Goal: Transaction & Acquisition: Book appointment/travel/reservation

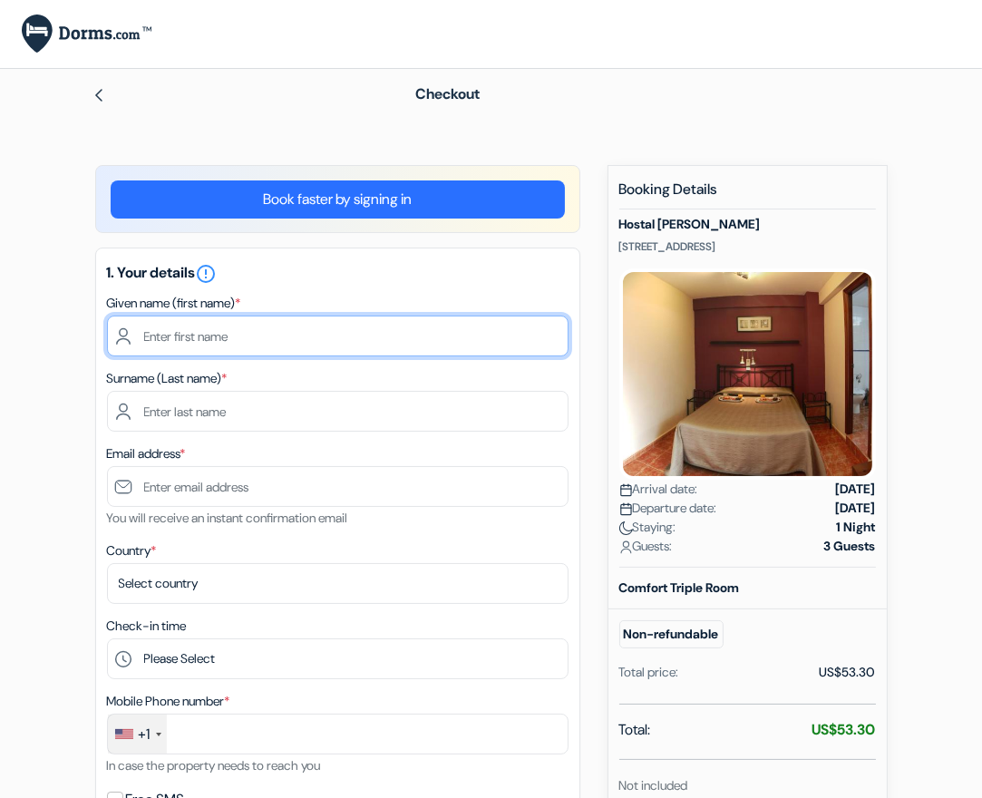
click at [214, 341] on input "text" at bounding box center [338, 336] width 462 height 41
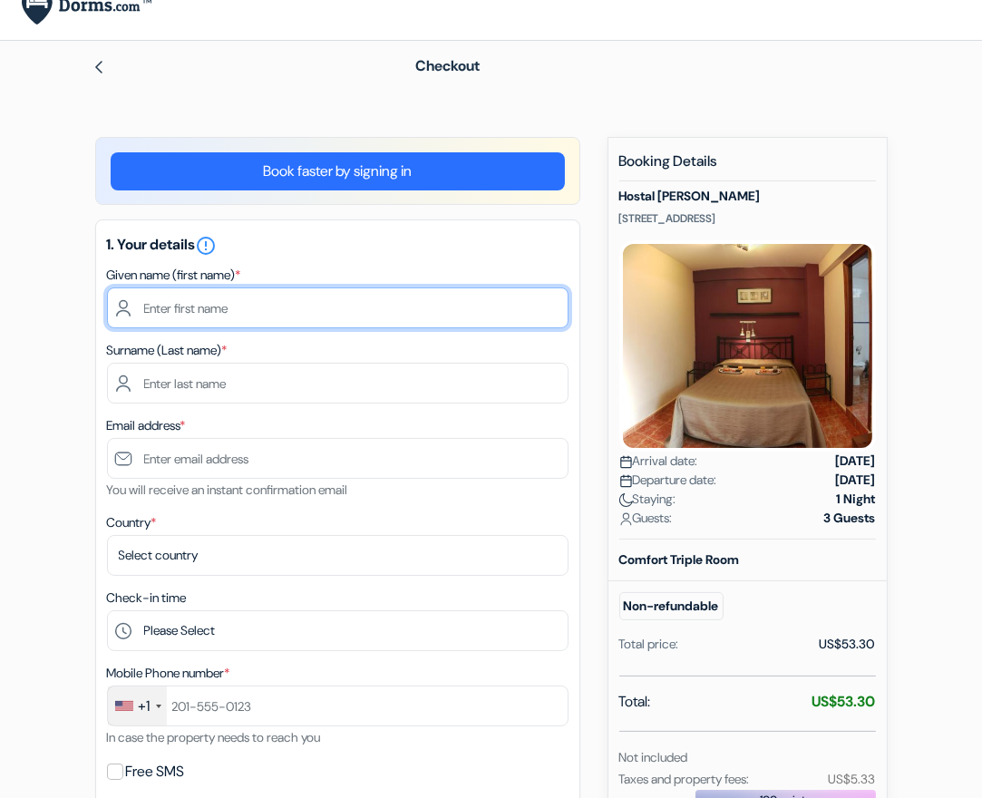
click at [228, 303] on input "text" at bounding box center [338, 308] width 462 height 41
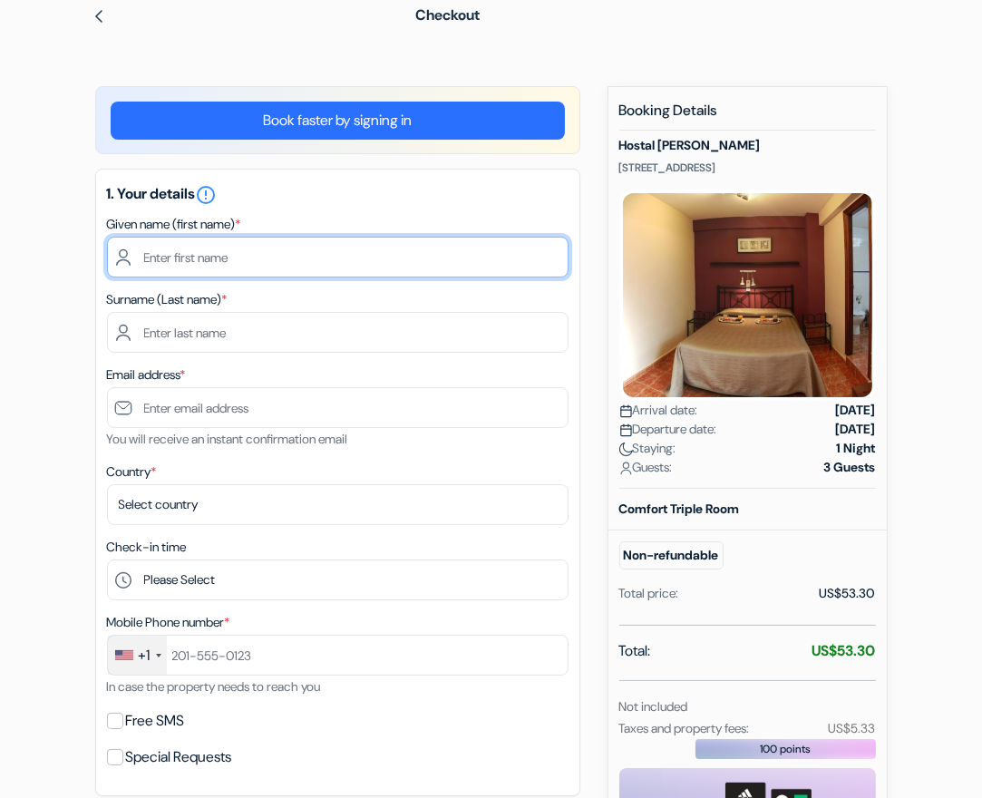
scroll to position [346, 0]
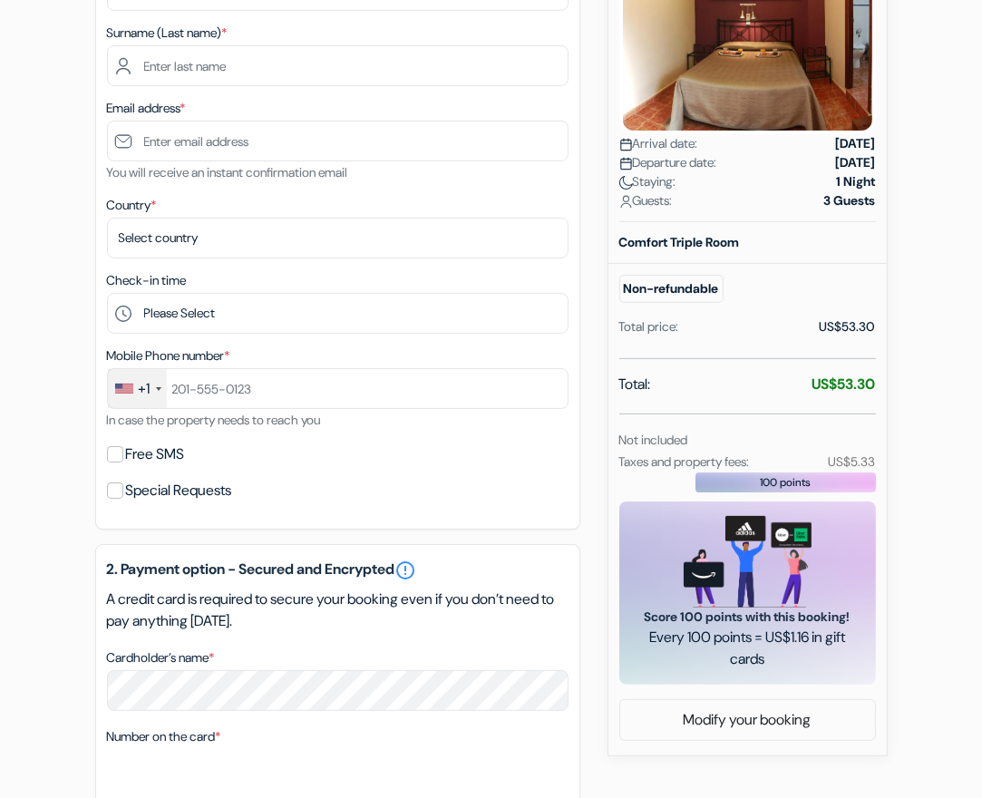
click at [772, 302] on div "Non-refundable" at bounding box center [726, 289] width 214 height 28
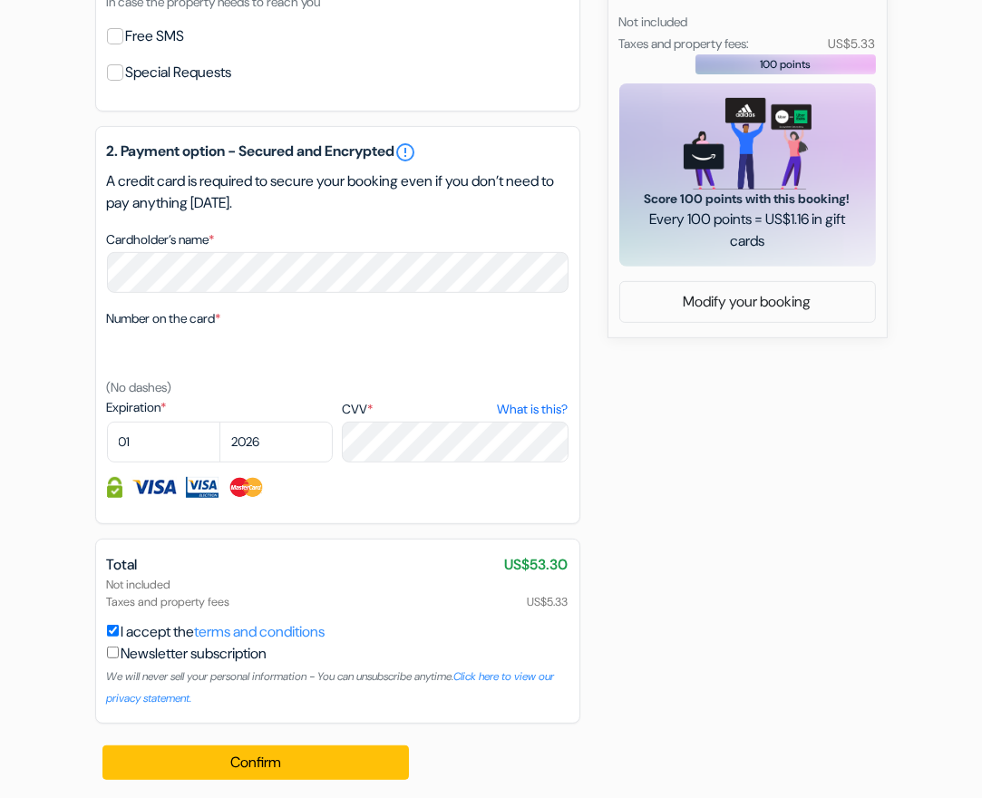
scroll to position [765, 0]
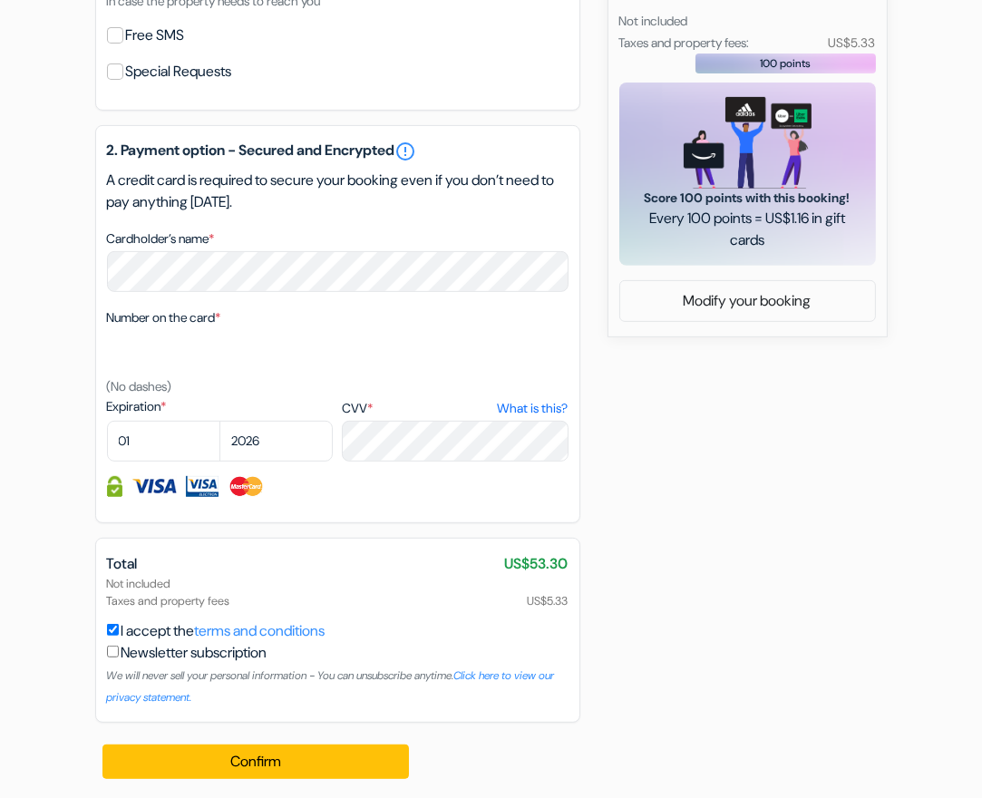
click at [434, 603] on div "Not included Taxes and property fees US$5.33" at bounding box center [338, 592] width 462 height 34
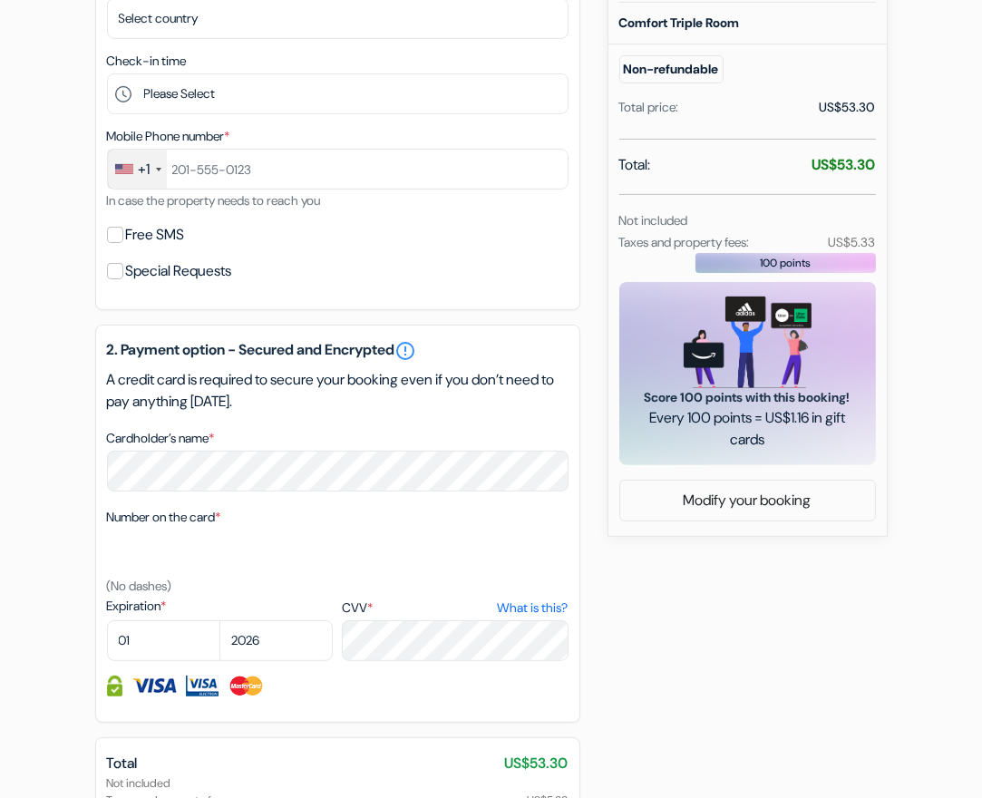
scroll to position [563, 0]
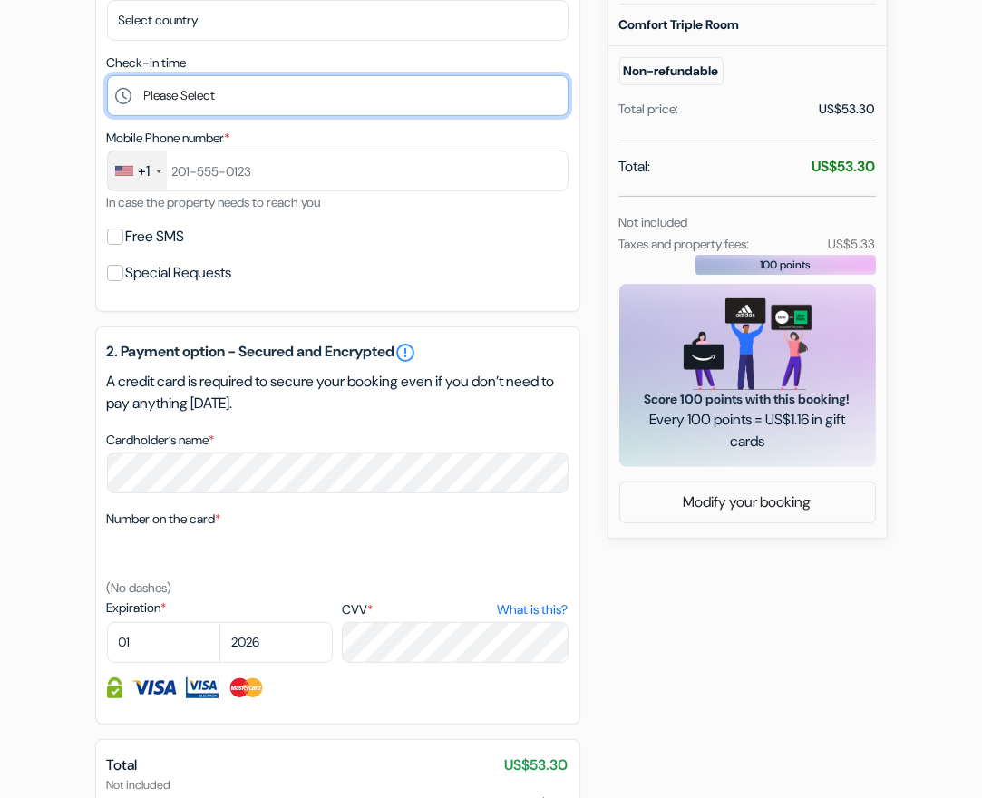
click at [214, 110] on select "Please Select 14:00 15:00 16:00 17:00 18:00 19:00 20:00 21:00 22:00 23:00 0:00" at bounding box center [338, 95] width 462 height 41
click at [76, 226] on div "add_box Hostal [PERSON_NAME] [GEOGRAPHIC_DATA], 2, [GEOGRAPHIC_DATA], [GEOGRAPH…" at bounding box center [491, 302] width 871 height 1400
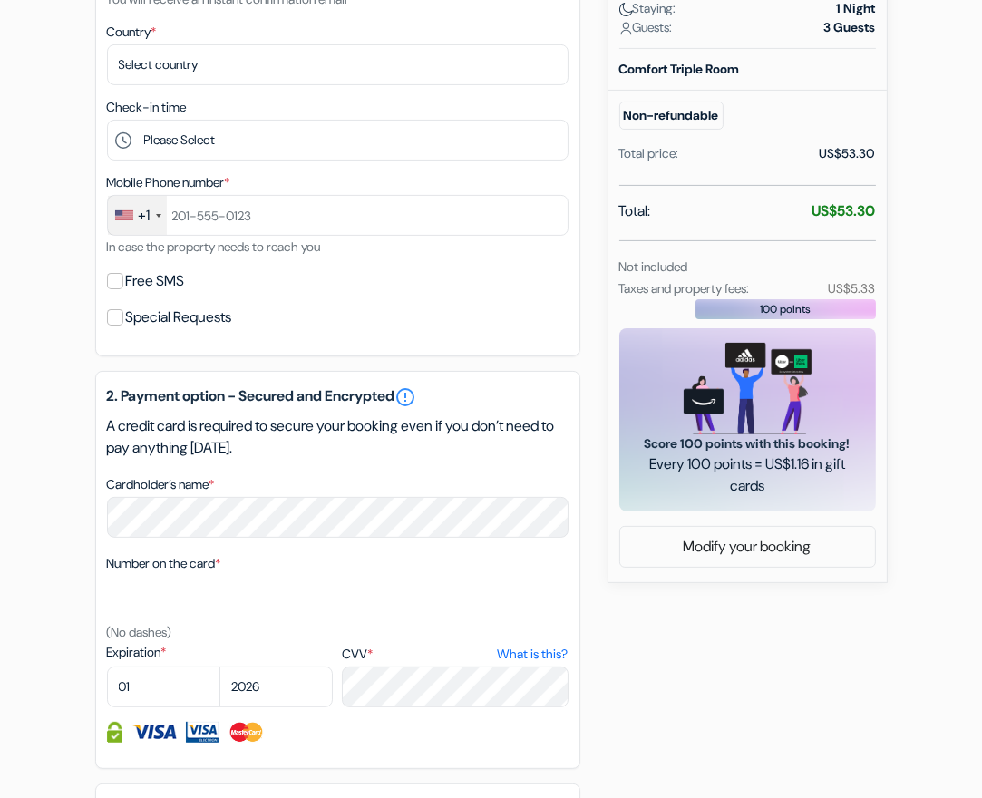
scroll to position [516, 0]
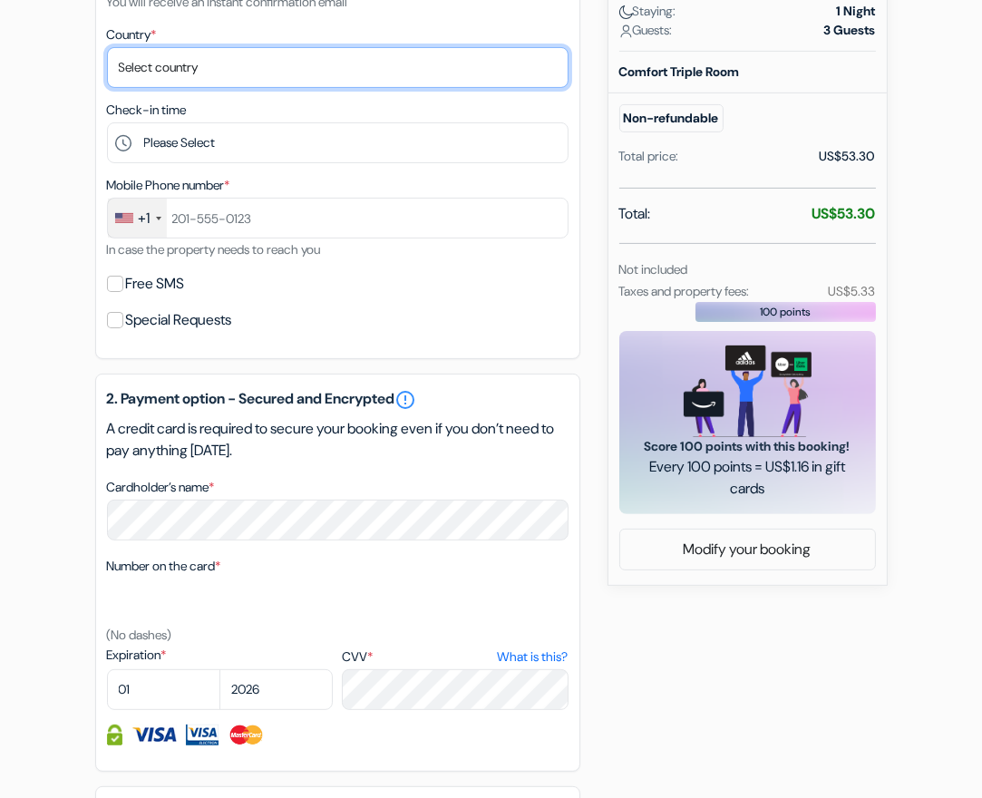
click at [195, 80] on select "Select country [GEOGRAPHIC_DATA] [GEOGRAPHIC_DATA] [GEOGRAPHIC_DATA] [GEOGRAPHI…" at bounding box center [338, 67] width 462 height 41
select select "us"
click at [107, 47] on select "Select country [GEOGRAPHIC_DATA] [GEOGRAPHIC_DATA] [GEOGRAPHIC_DATA] [GEOGRAPHI…" at bounding box center [338, 67] width 462 height 41
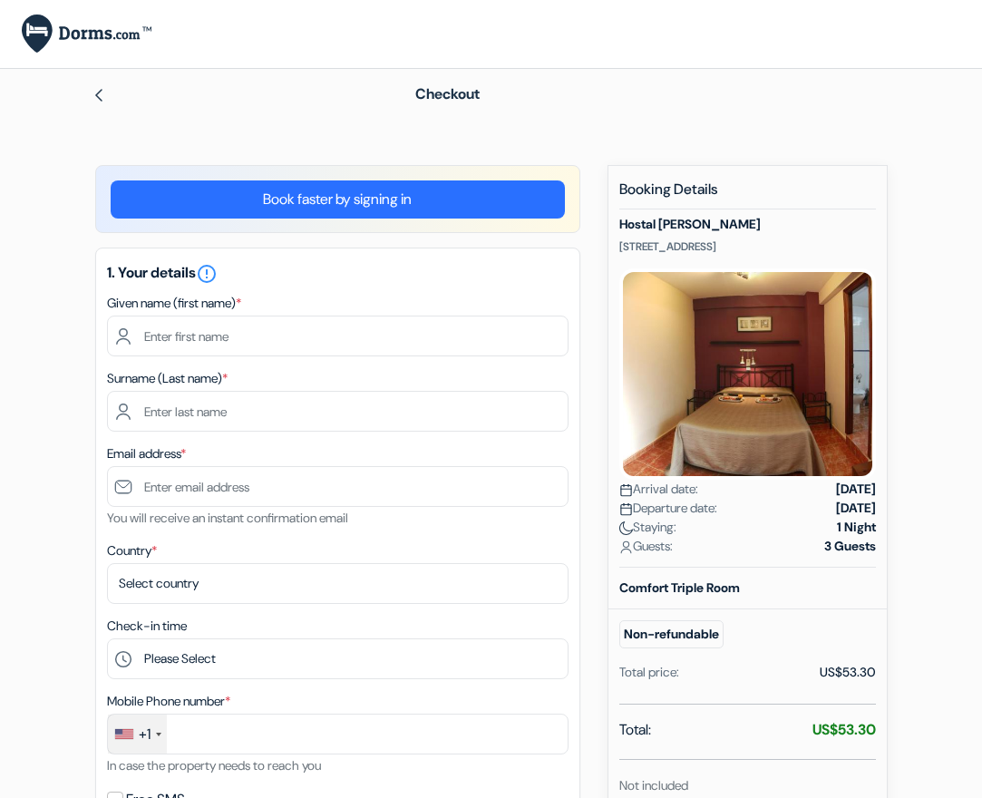
click at [346, 335] on input "text" at bounding box center [338, 336] width 462 height 41
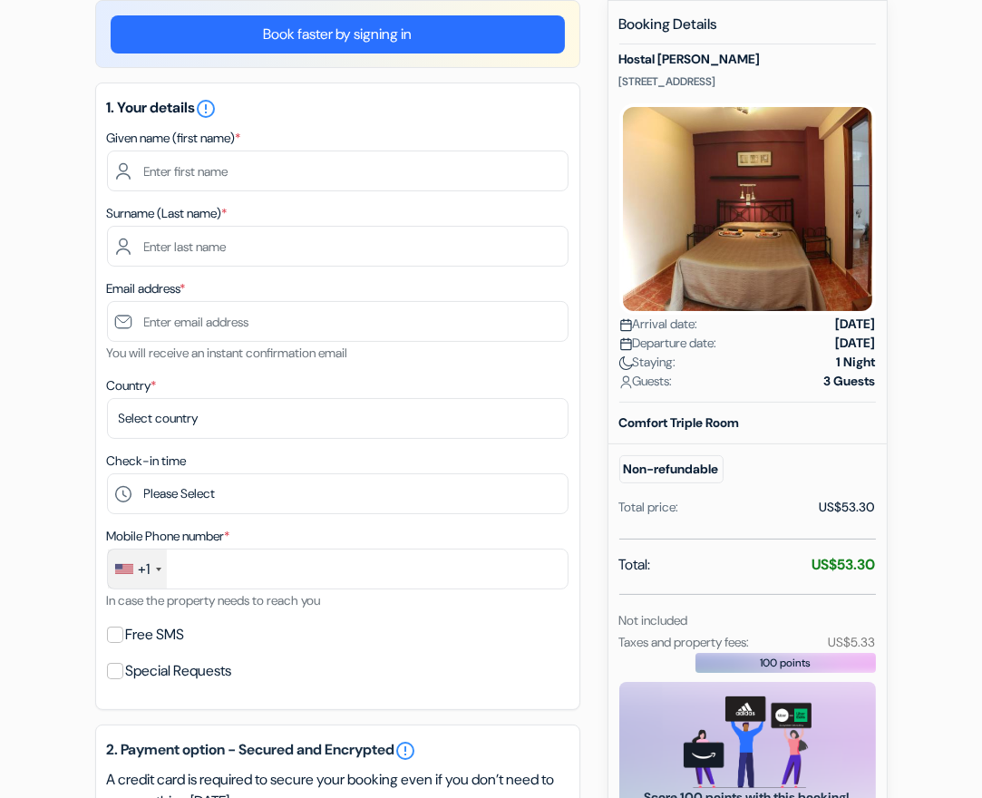
scroll to position [179, 0]
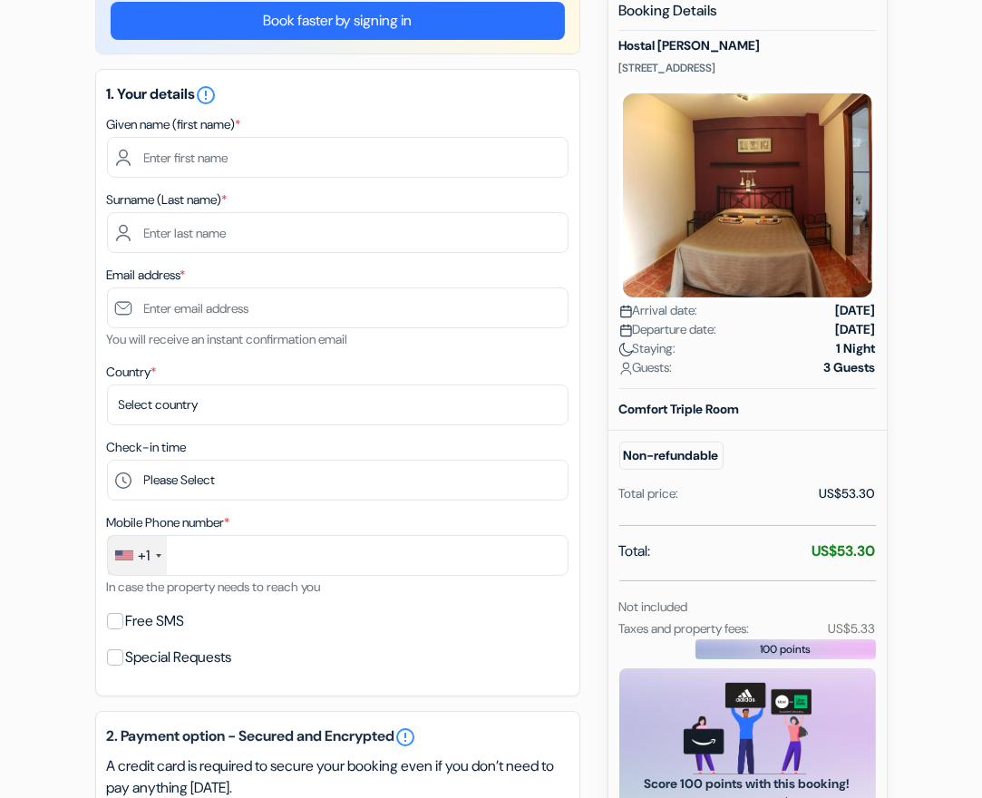
click at [736, 564] on div "Total: US$53.30" at bounding box center [747, 553] width 257 height 25
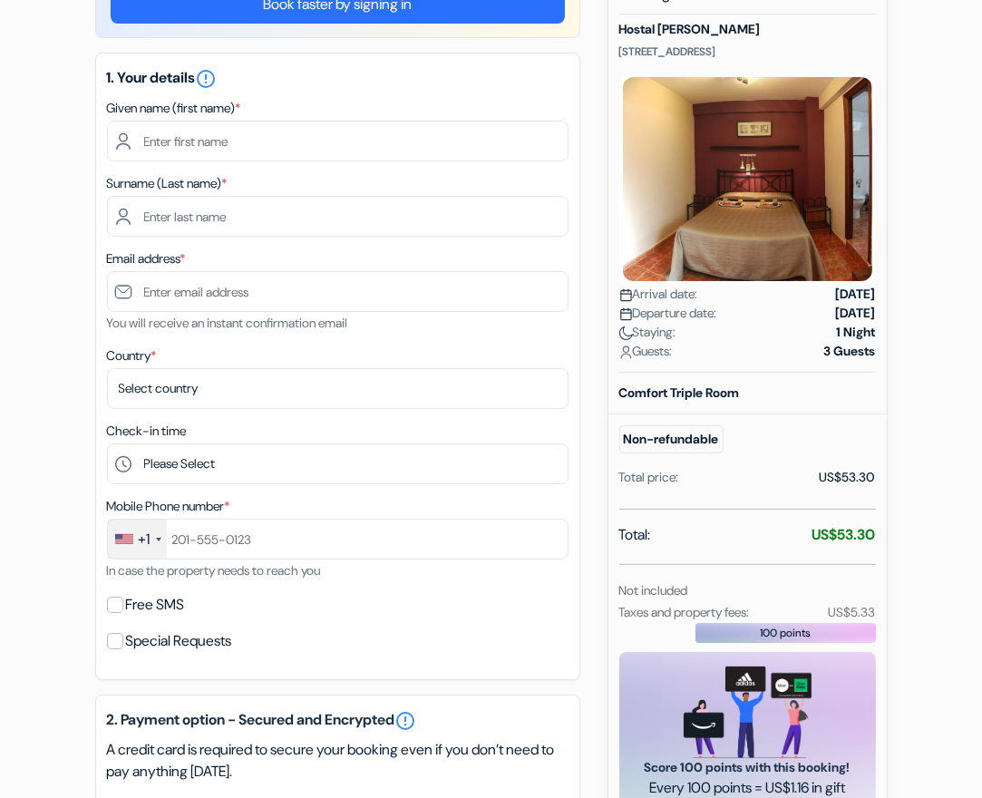
scroll to position [209, 0]
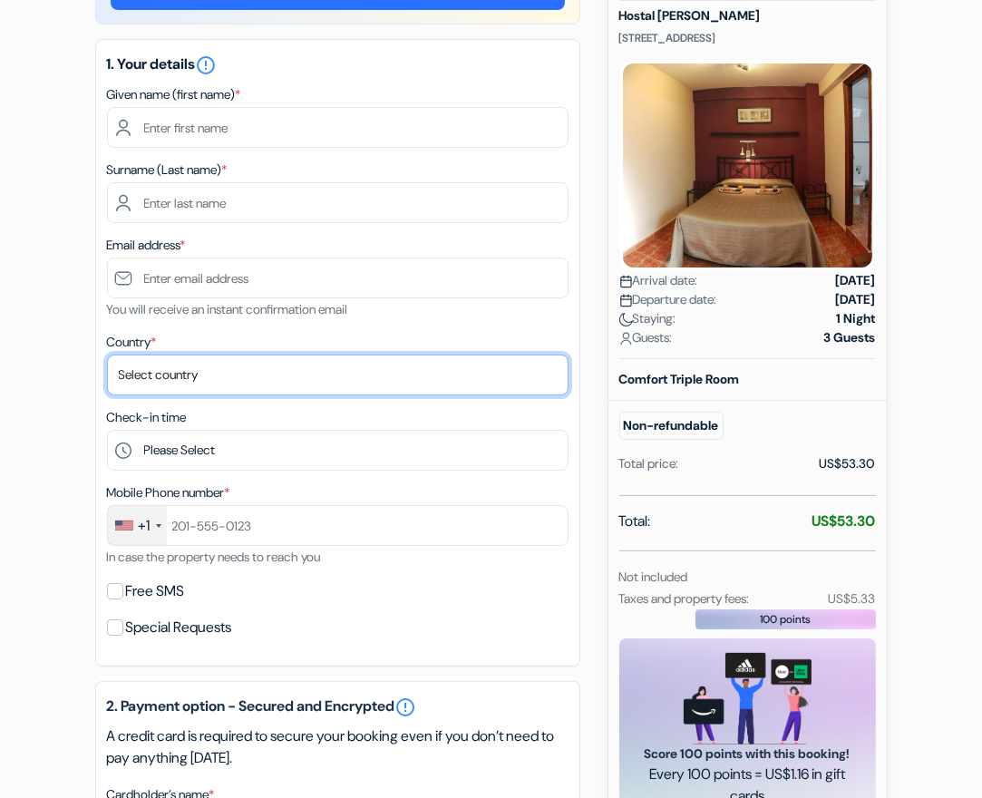
click at [200, 357] on select "Select country [GEOGRAPHIC_DATA] [GEOGRAPHIC_DATA] [GEOGRAPHIC_DATA] [GEOGRAPHI…" at bounding box center [338, 375] width 462 height 41
select select "us"
click at [107, 355] on select "Select country [GEOGRAPHIC_DATA] [GEOGRAPHIC_DATA] [GEOGRAPHIC_DATA] [GEOGRAPHI…" at bounding box center [338, 375] width 462 height 41
click at [185, 363] on select "Select country [GEOGRAPHIC_DATA] [GEOGRAPHIC_DATA] [GEOGRAPHIC_DATA] [GEOGRAPHI…" at bounding box center [338, 375] width 462 height 41
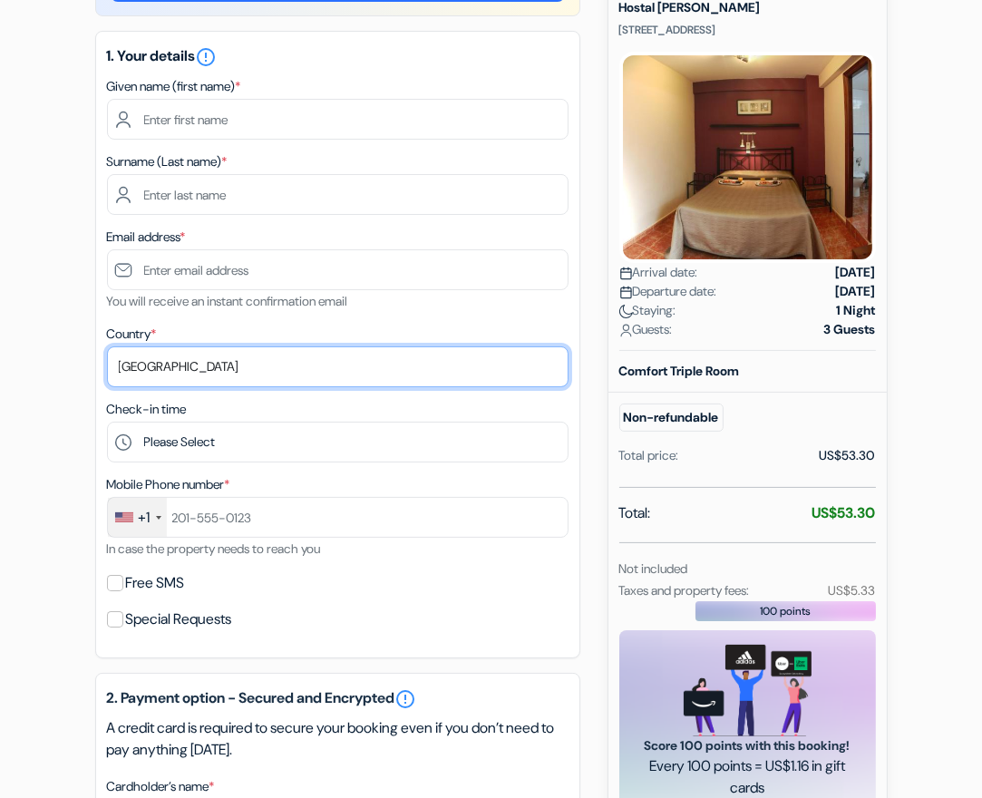
scroll to position [226, 0]
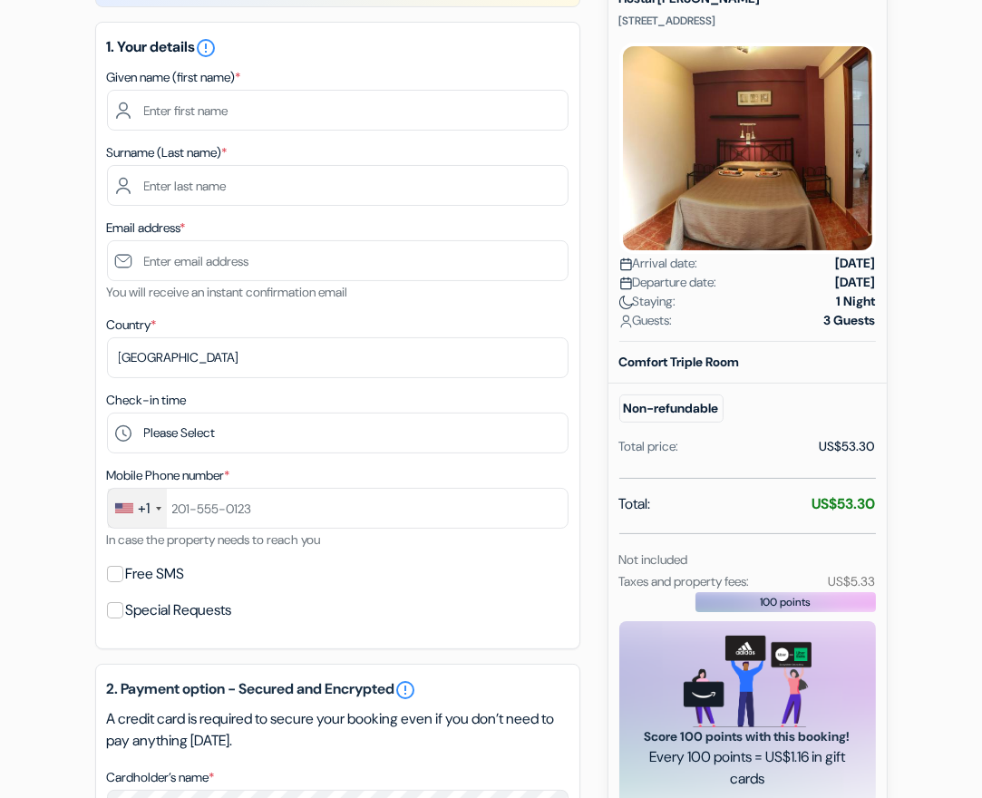
click at [78, 361] on div "add_box Hostal [PERSON_NAME] [GEOGRAPHIC_DATA], 2, [GEOGRAPHIC_DATA], [GEOGRAPH…" at bounding box center [491, 639] width 871 height 1400
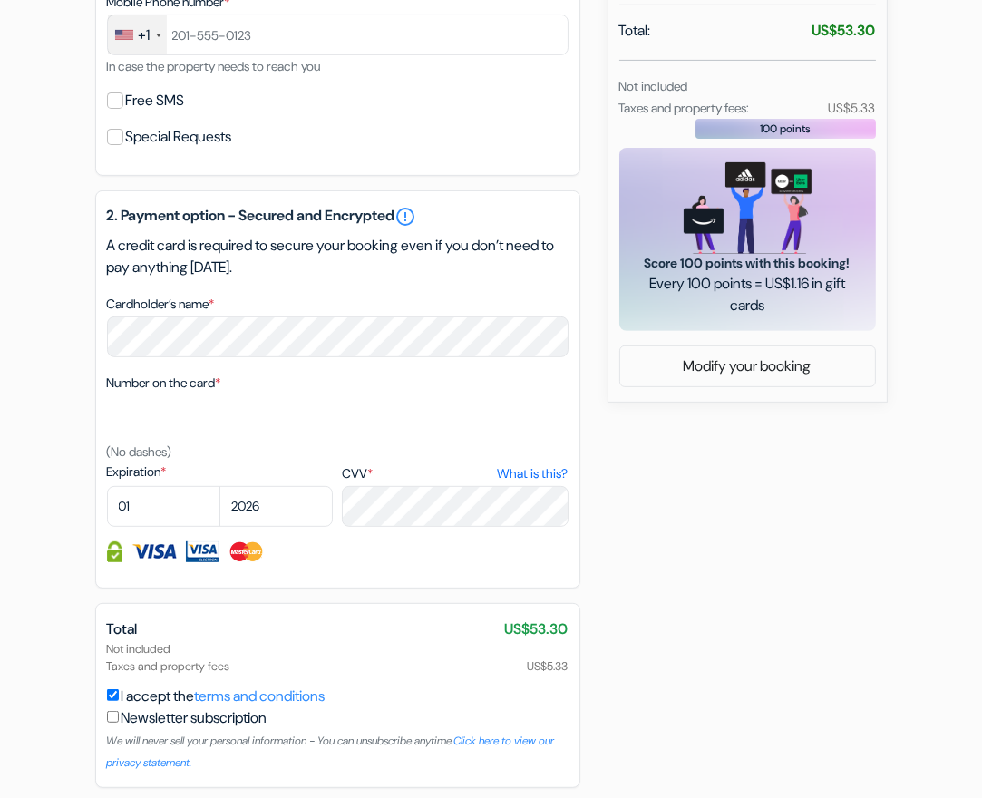
scroll to position [765, 0]
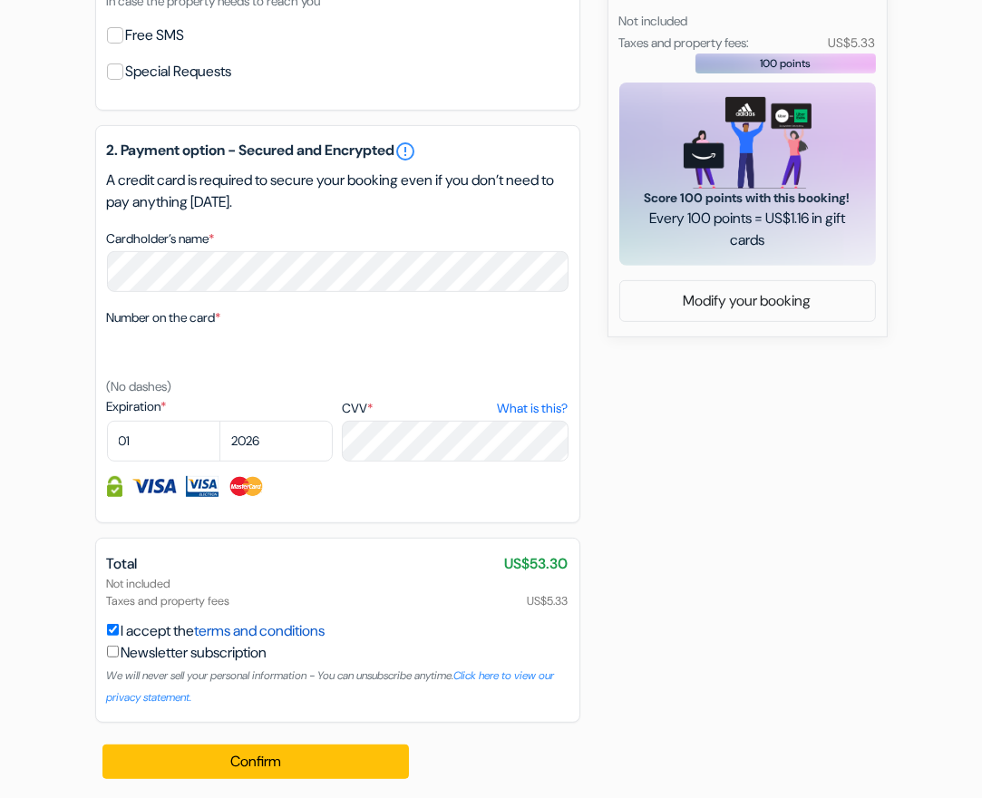
click at [304, 627] on link "terms and conditions" at bounding box center [260, 630] width 131 height 19
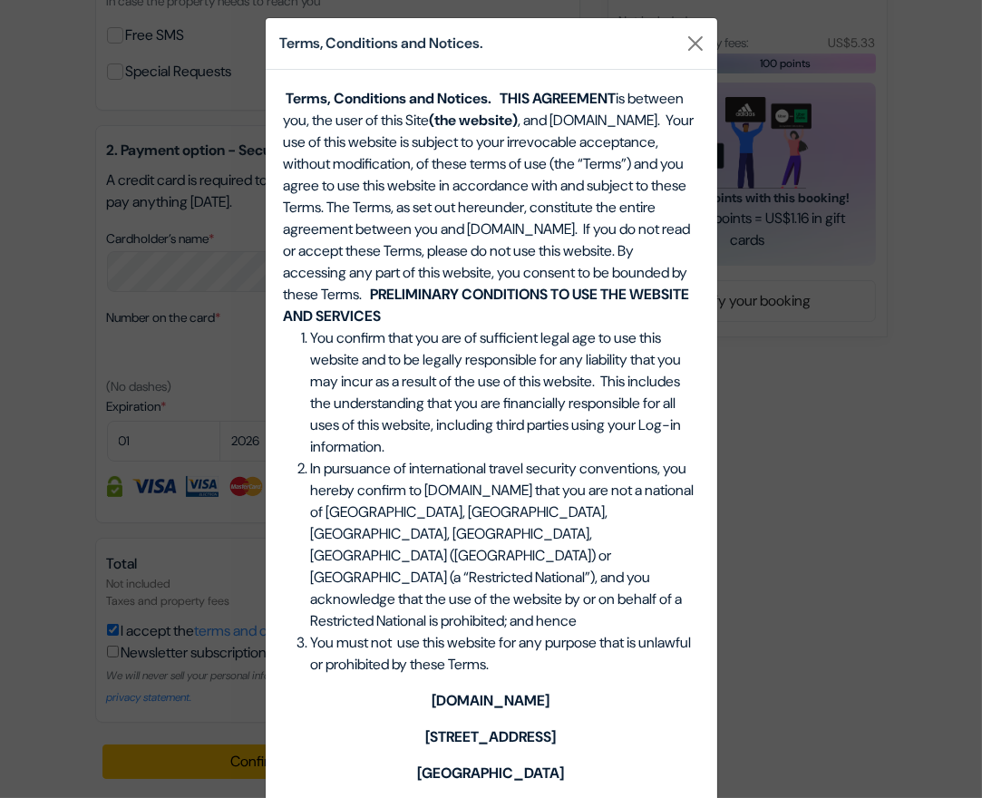
scroll to position [0, 0]
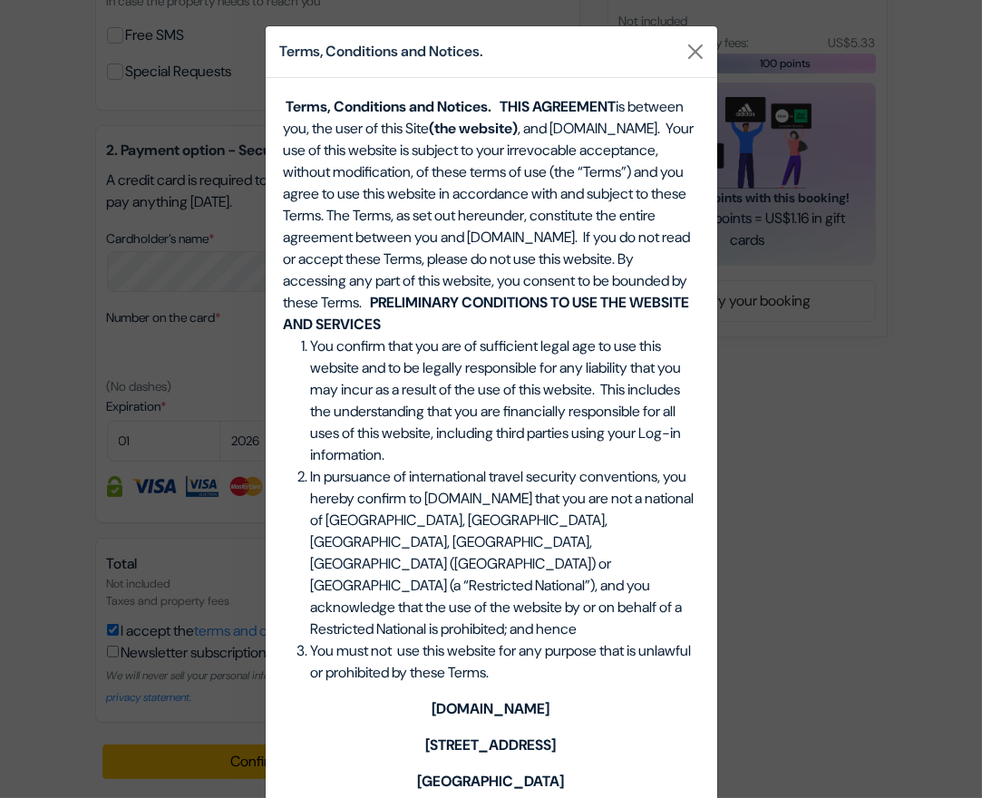
click at [533, 399] on li "You confirm that you are of sufficient legal age to use this website and to be …" at bounding box center [505, 401] width 388 height 131
click at [458, 410] on span "You confirm that you are of sufficient legal age to use this website and to be …" at bounding box center [496, 400] width 371 height 128
click at [482, 245] on span ", and [DOMAIN_NAME]. Your use of this website is subject to your irrevocable ac…" at bounding box center [489, 215] width 411 height 193
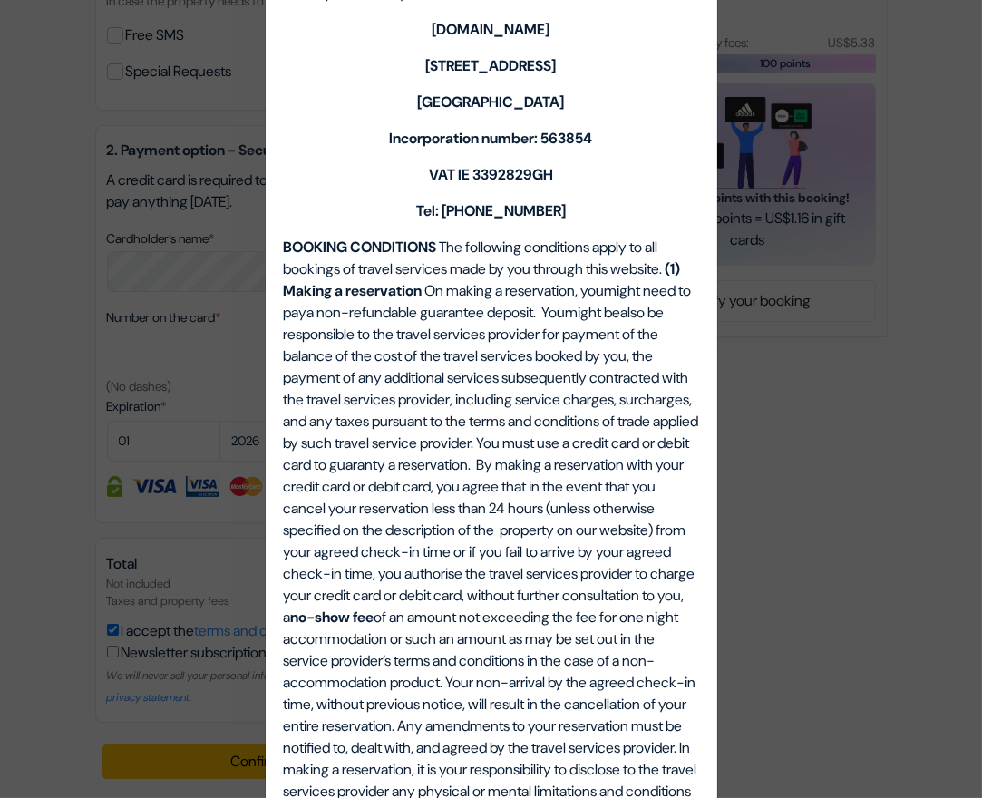
scroll to position [1266, 0]
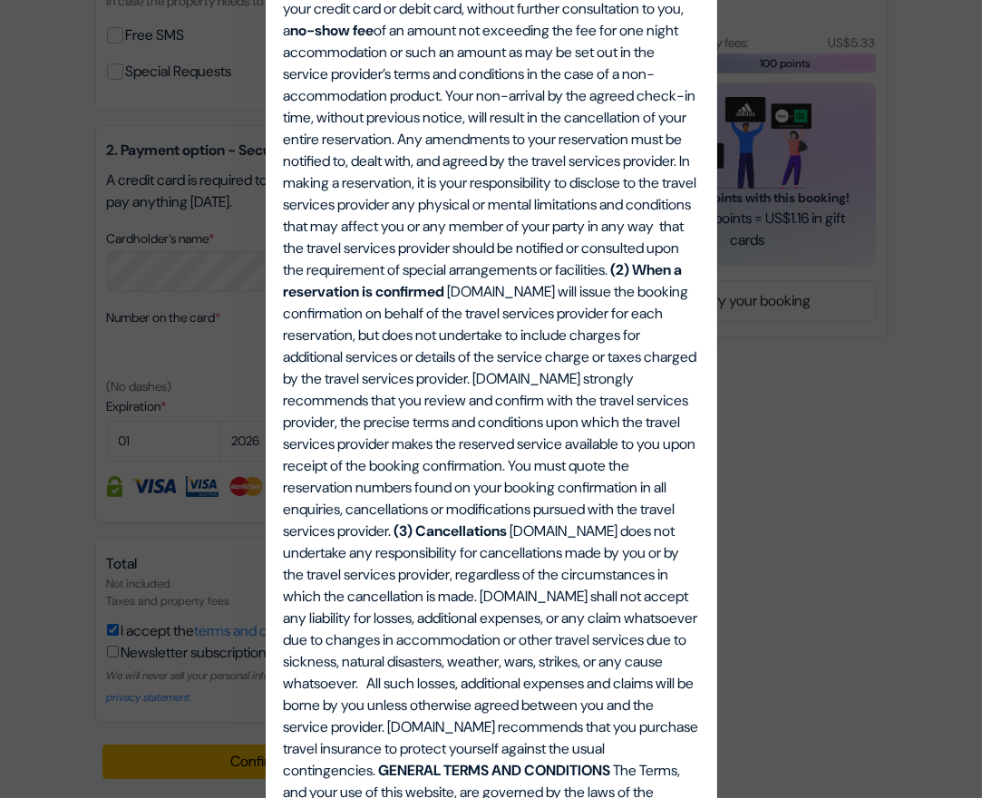
click at [778, 153] on div "Terms, Conditions and Notices. Terms, Conditions and Notices. THIS AGREEMENT is…" at bounding box center [491, 399] width 982 height 798
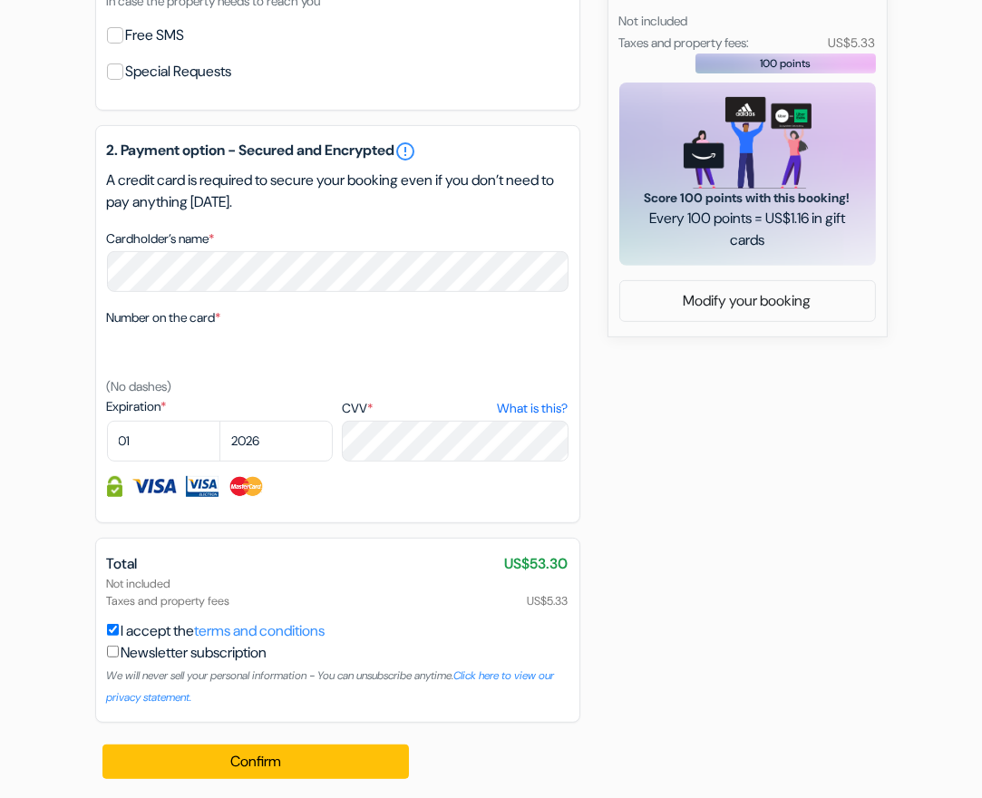
scroll to position [0, 0]
